Goal: Information Seeking & Learning: Learn about a topic

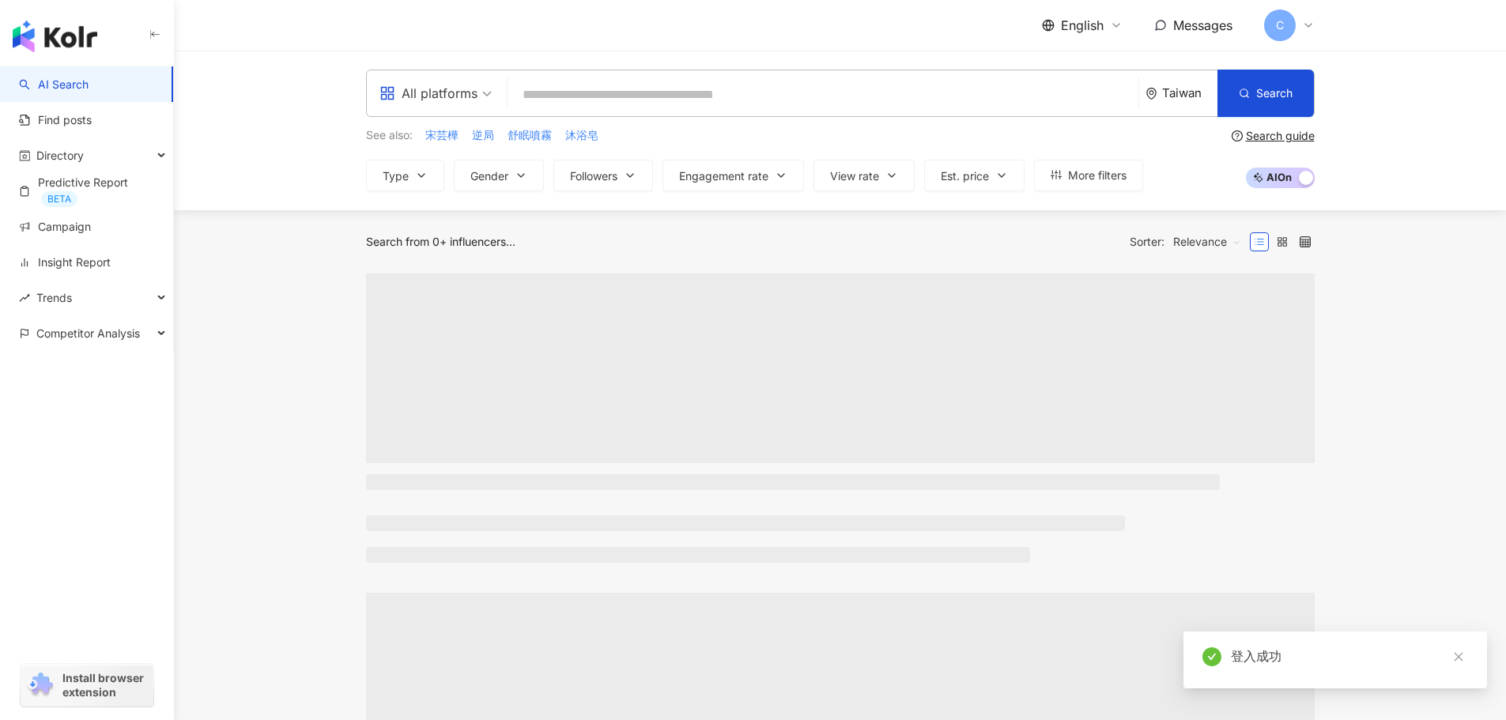
click at [784, 105] on input "search" at bounding box center [823, 95] width 618 height 30
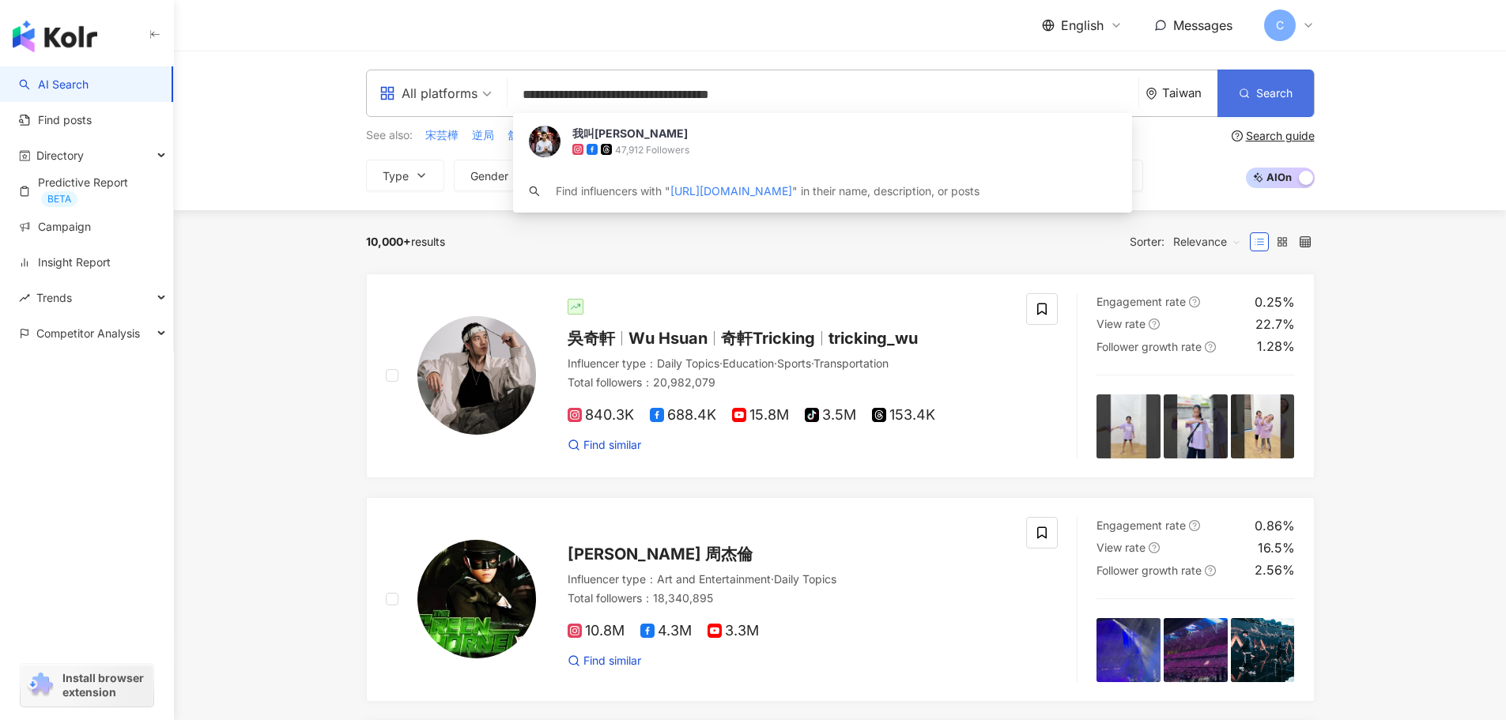
type input "**********"
click at [1242, 98] on icon "button" at bounding box center [1244, 93] width 11 height 11
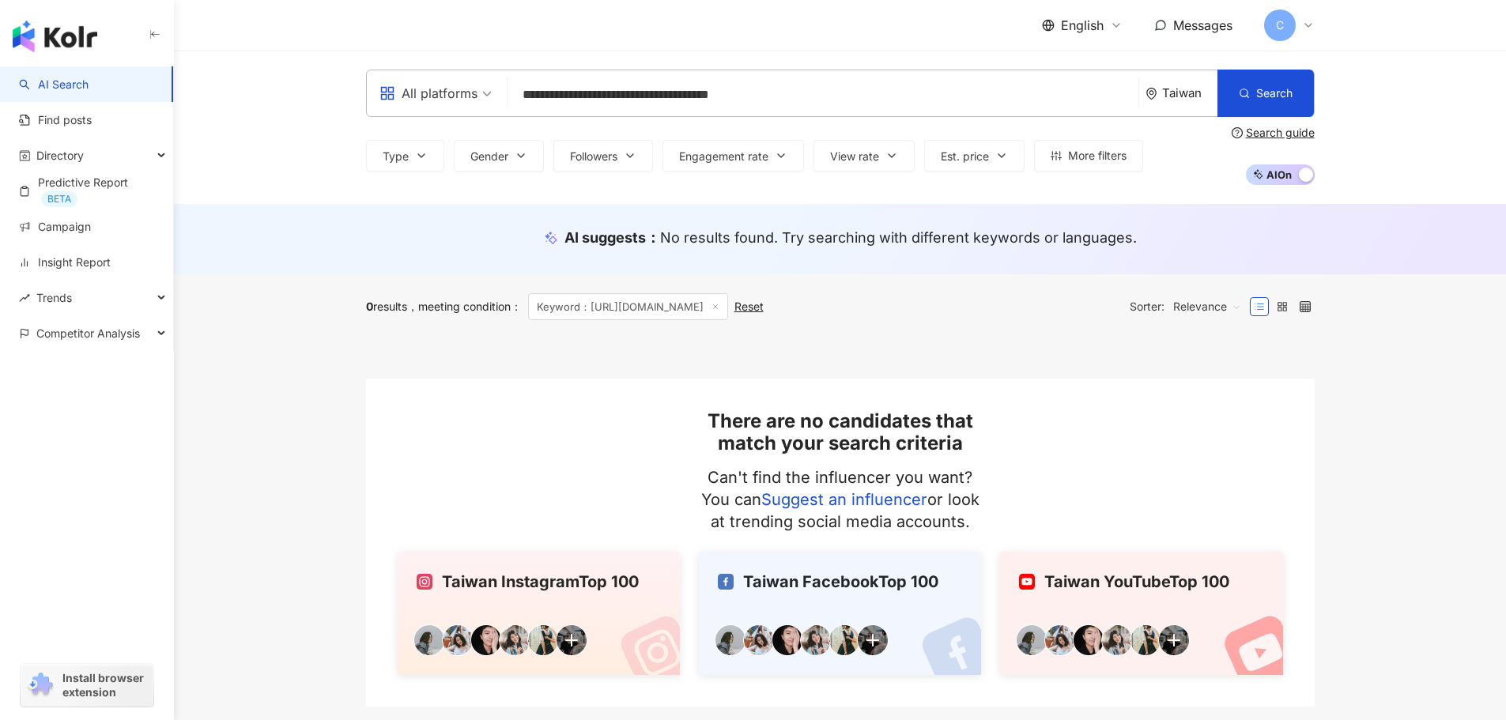
click at [821, 86] on input "**********" at bounding box center [823, 95] width 618 height 30
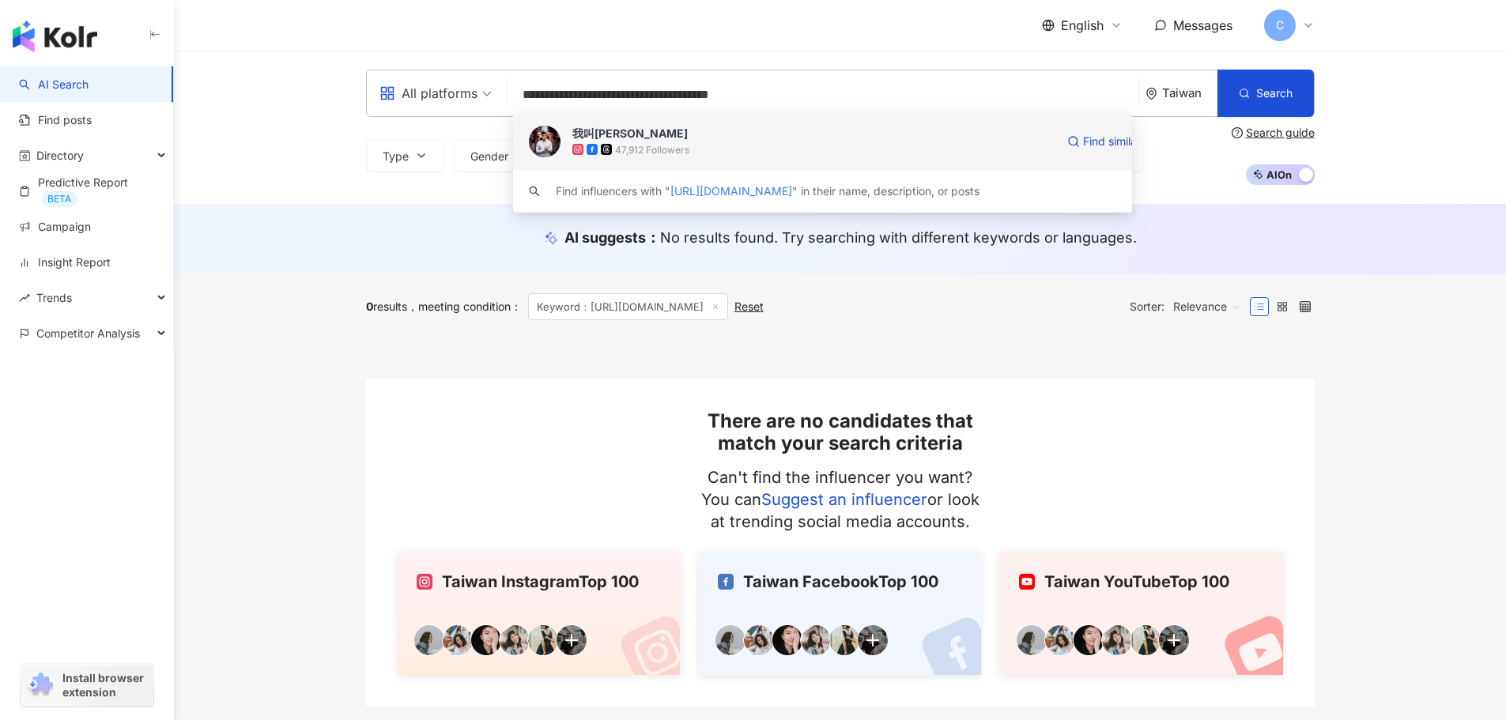
click at [679, 145] on div "47,912 Followers" at bounding box center [652, 149] width 74 height 13
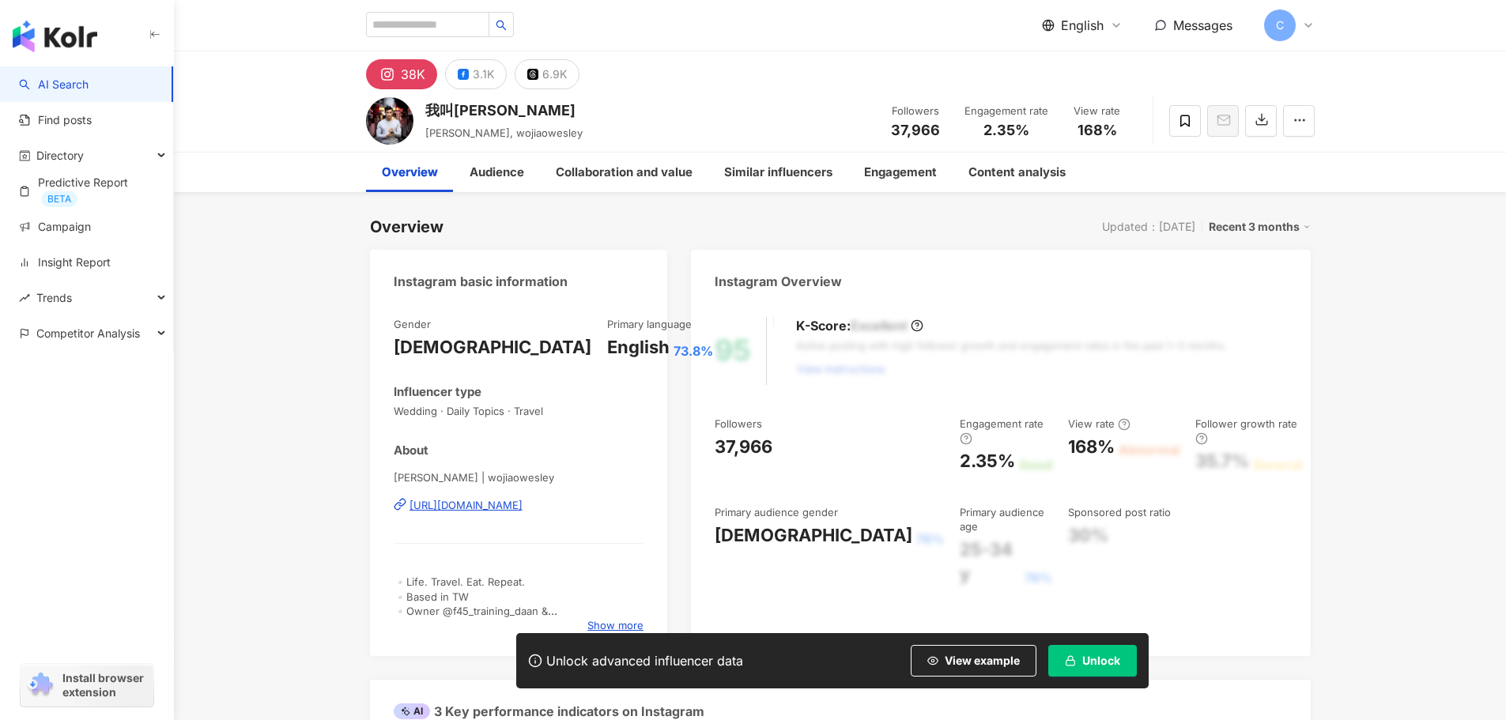
click at [1074, 654] on span "button" at bounding box center [1070, 660] width 11 height 13
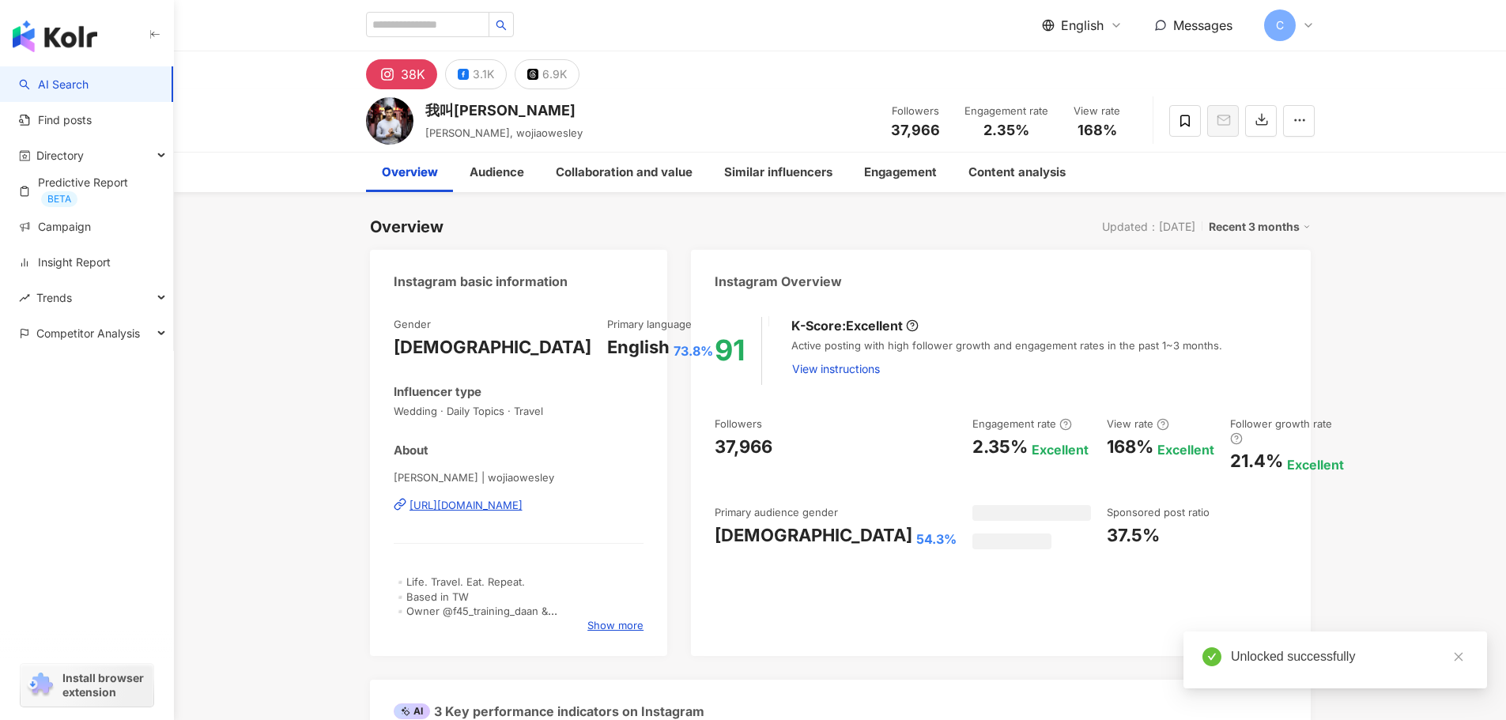
click at [1458, 651] on link at bounding box center [1458, 657] width 20 height 20
click at [1295, 23] on span "C" at bounding box center [1280, 25] width 32 height 32
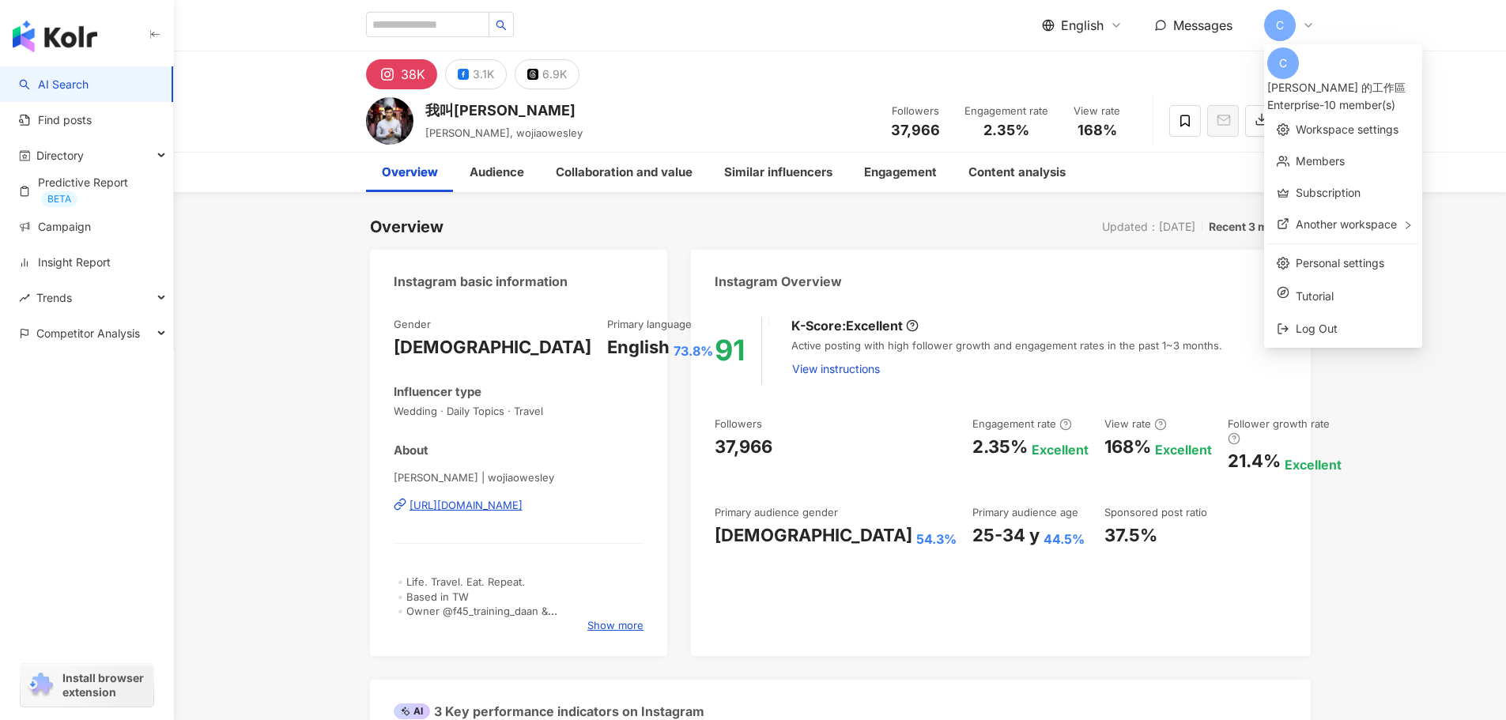
click at [1070, 25] on span "English" at bounding box center [1082, 25] width 43 height 17
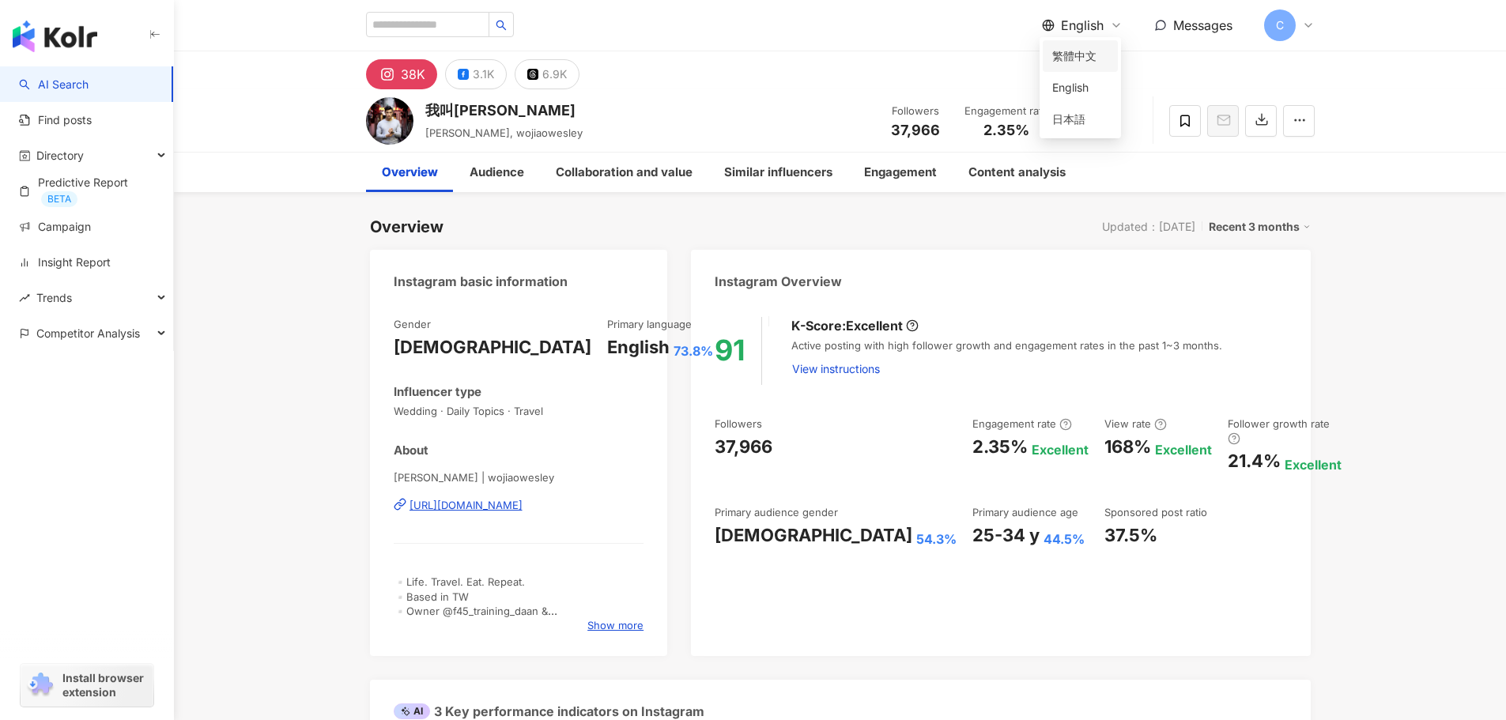
click at [1075, 56] on div "繁體中文" at bounding box center [1080, 55] width 56 height 17
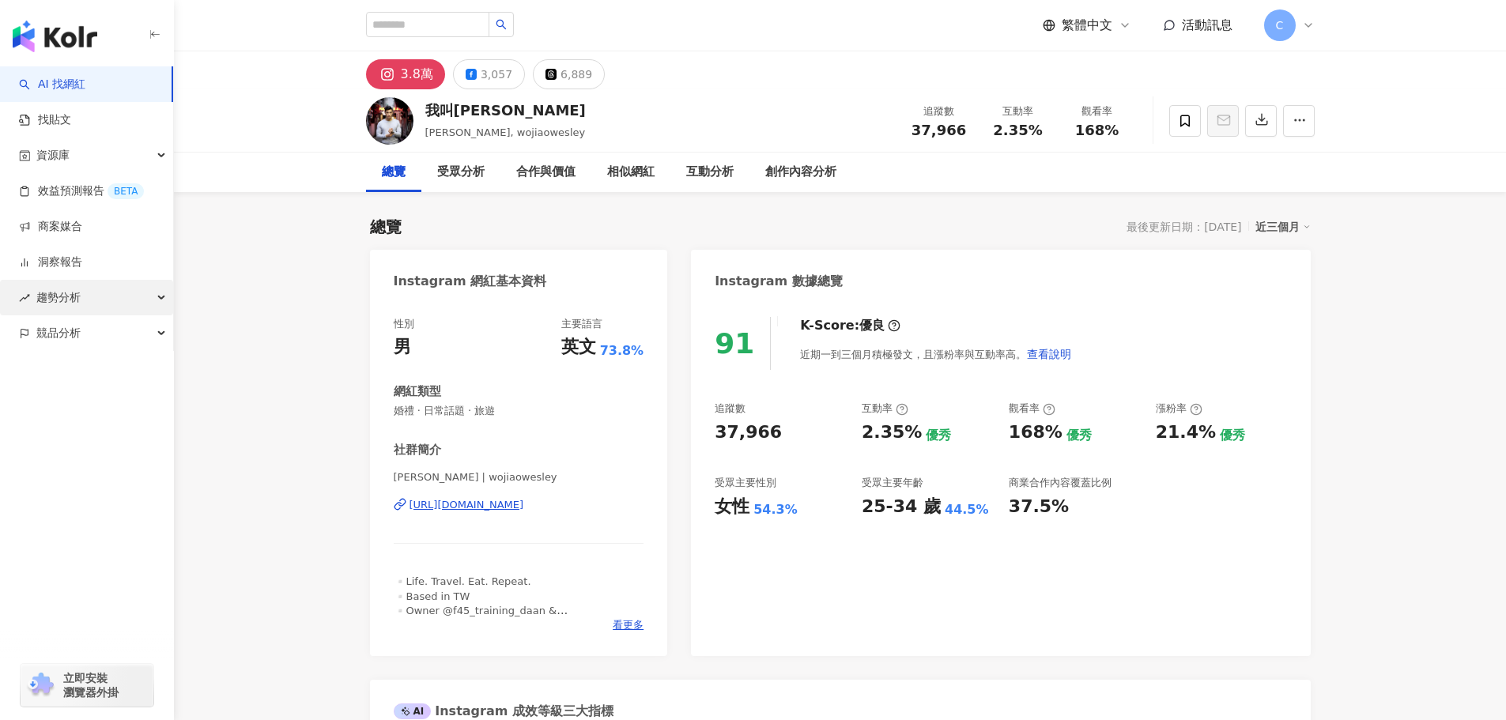
click at [93, 301] on div "趨勢分析" at bounding box center [86, 298] width 173 height 36
click at [62, 260] on link "洞察報告" at bounding box center [50, 263] width 63 height 16
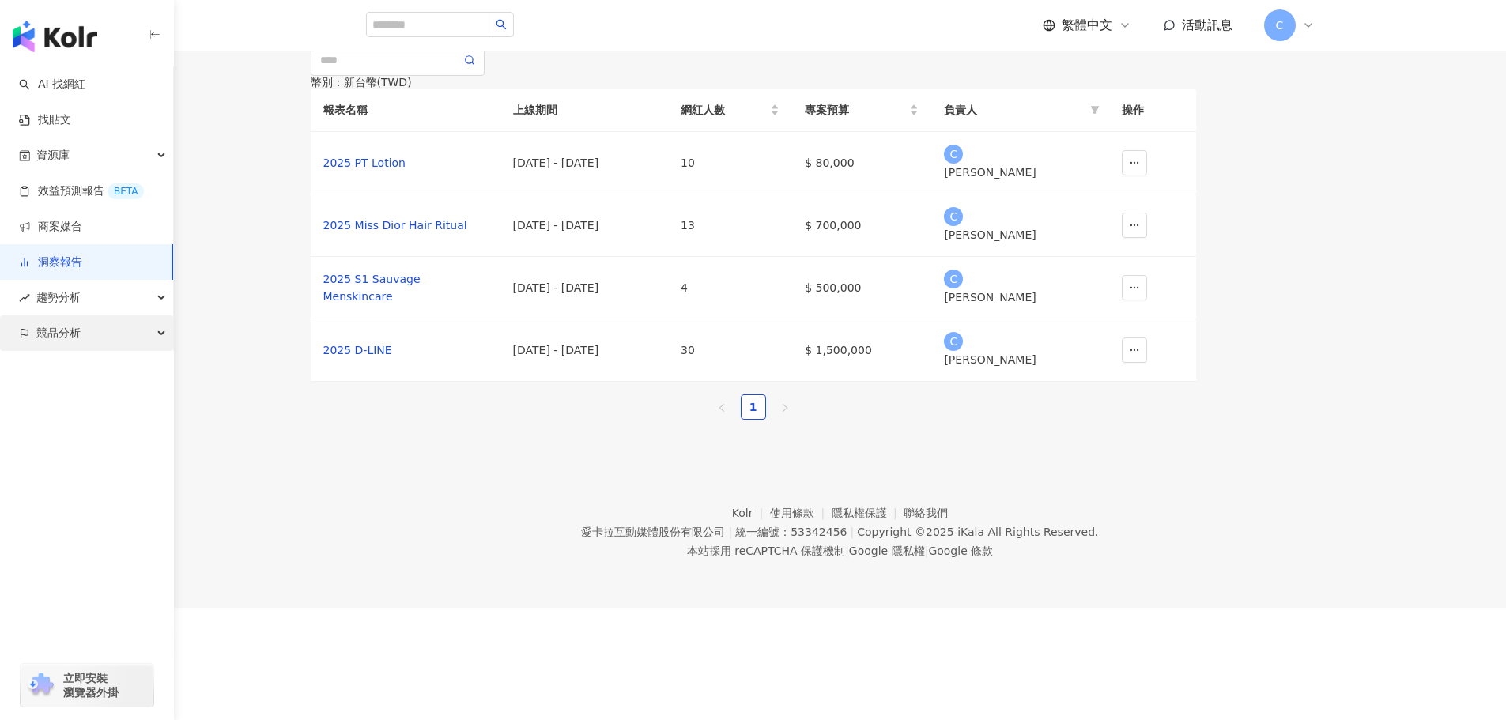
click at [88, 338] on div "競品分析" at bounding box center [86, 333] width 173 height 36
click at [73, 154] on div "資源庫" at bounding box center [86, 156] width 173 height 36
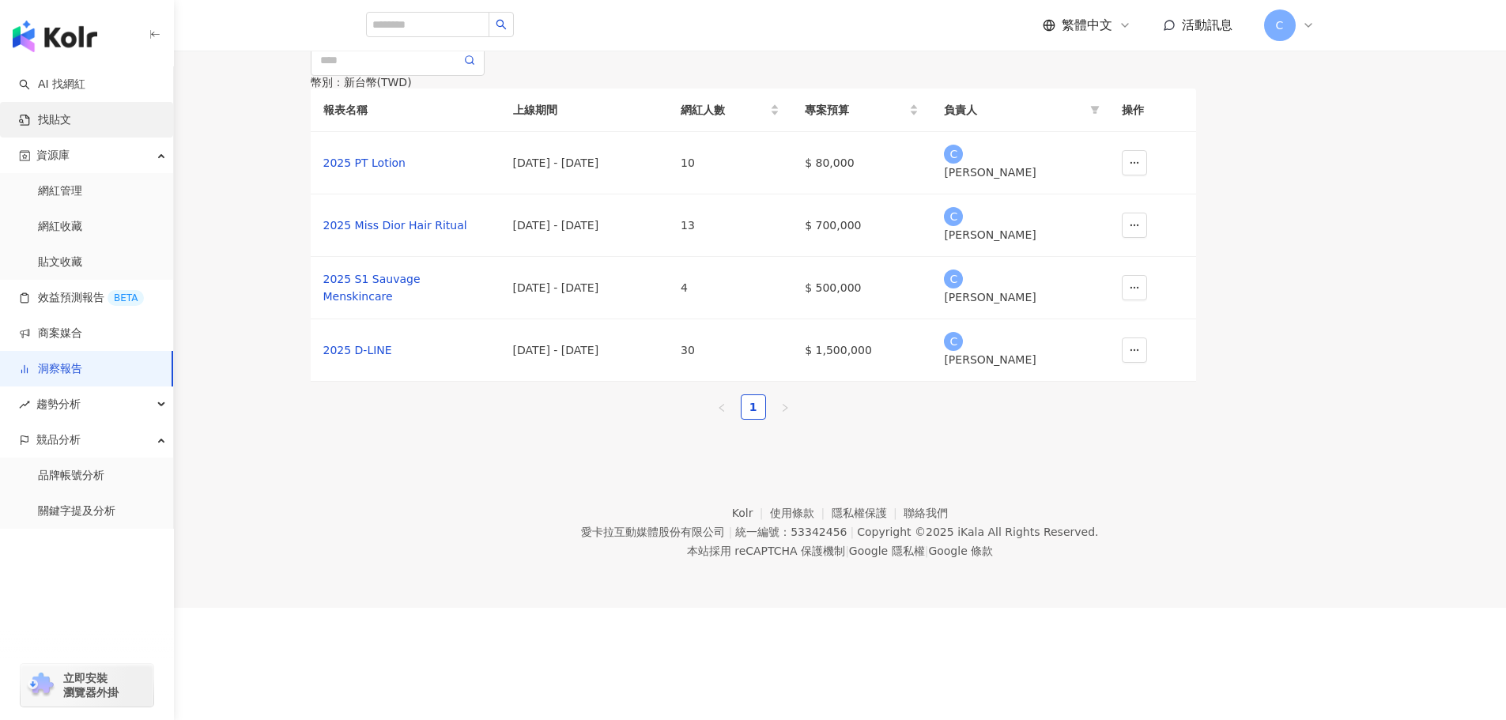
click at [65, 118] on link "找貼文" at bounding box center [45, 120] width 52 height 16
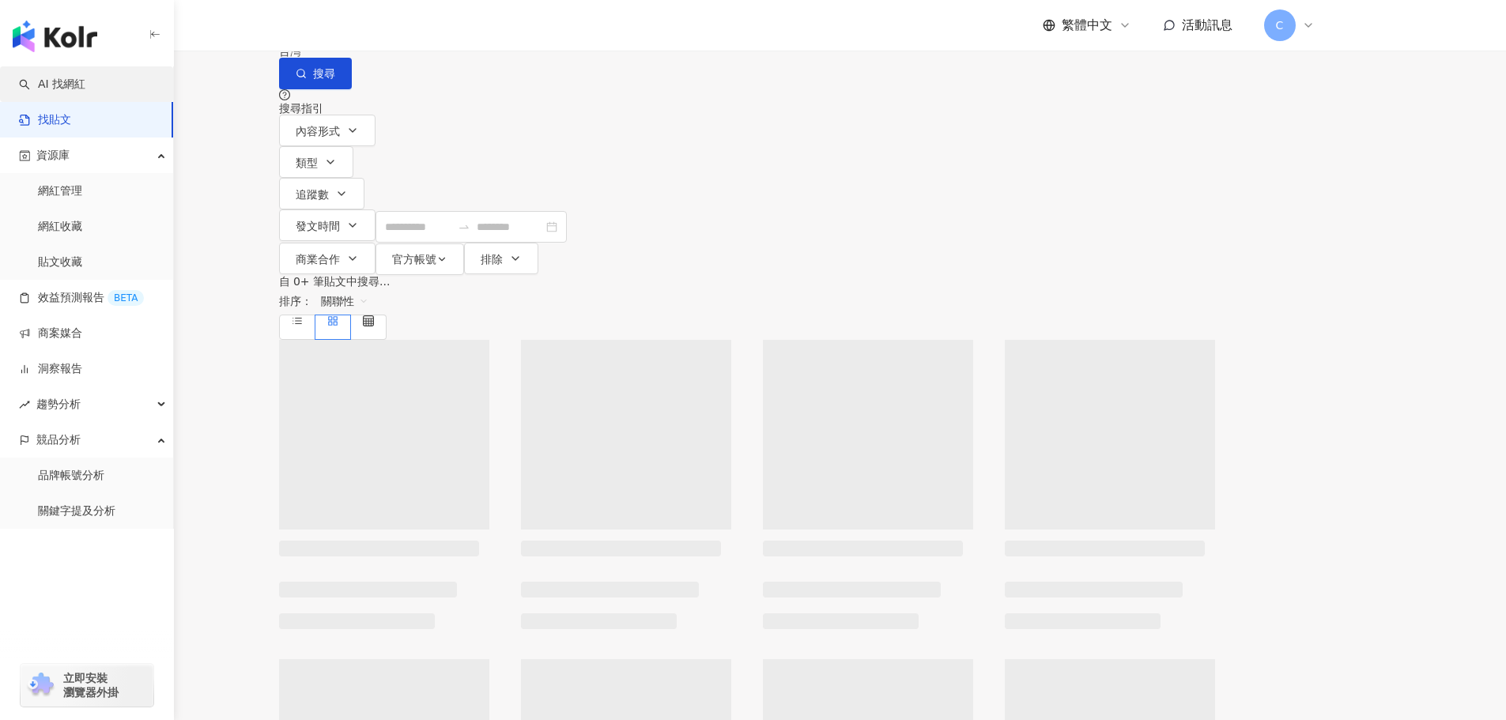
click at [66, 83] on link "AI 找網紅" at bounding box center [52, 85] width 66 height 16
